Goal: Task Accomplishment & Management: Complete application form

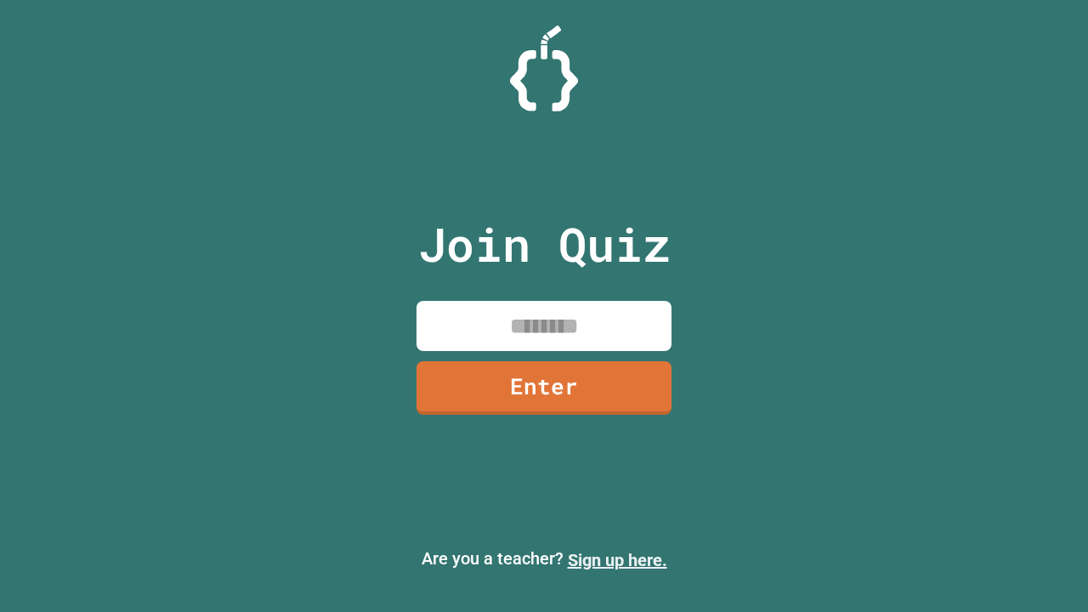
click at [617, 560] on link "Sign up here." at bounding box center [617, 560] width 99 height 20
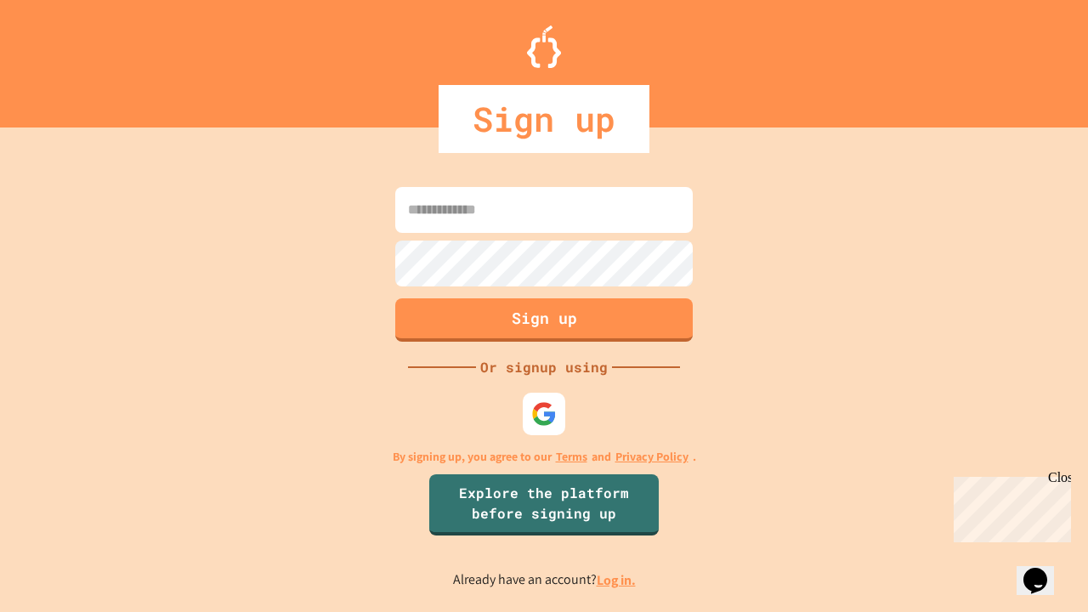
click at [617, 579] on link "Log in." at bounding box center [615, 580] width 39 height 18
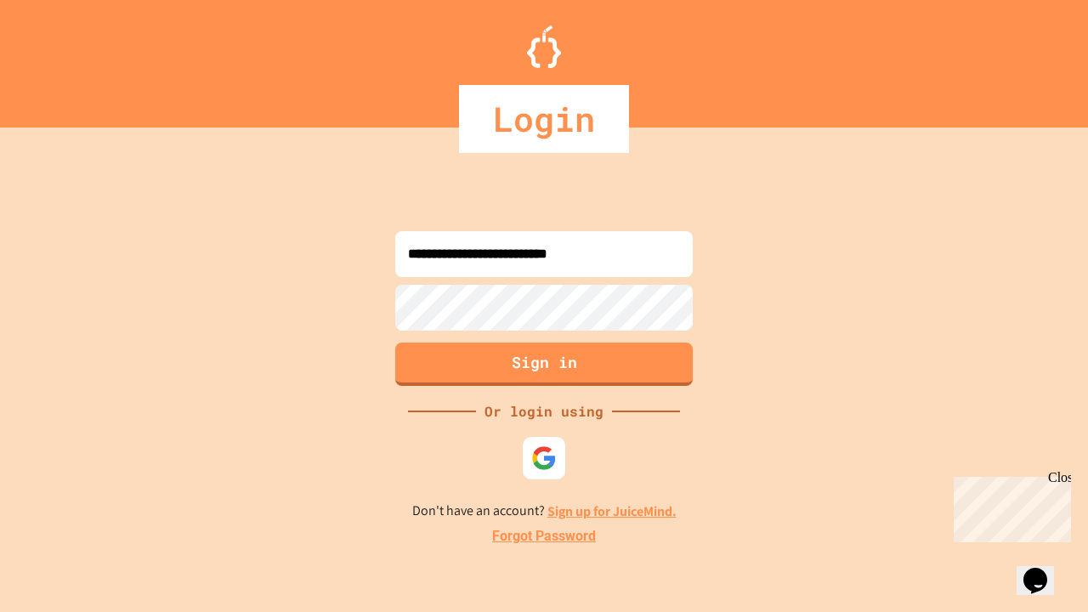
type input "**********"
